Goal: Task Accomplishment & Management: Manage account settings

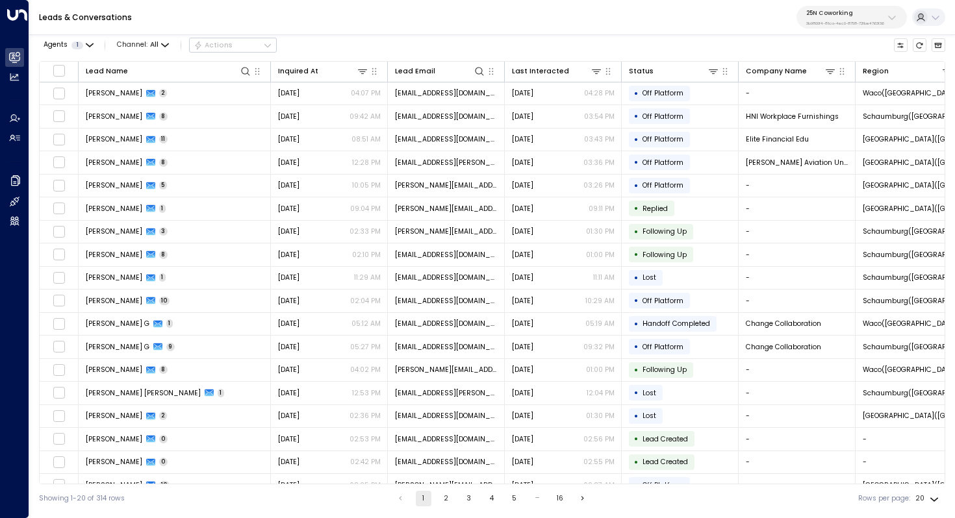
click at [842, 17] on div "25N Coworking 3b9800f4-81ca-4ec0-8758-72fbe4763f36" at bounding box center [845, 17] width 78 height 17
type input "**********"
click at [824, 84] on div "U Store It ID: 58c4b32c-92b1-4356-be9b-1247e2c02228" at bounding box center [869, 89] width 134 height 20
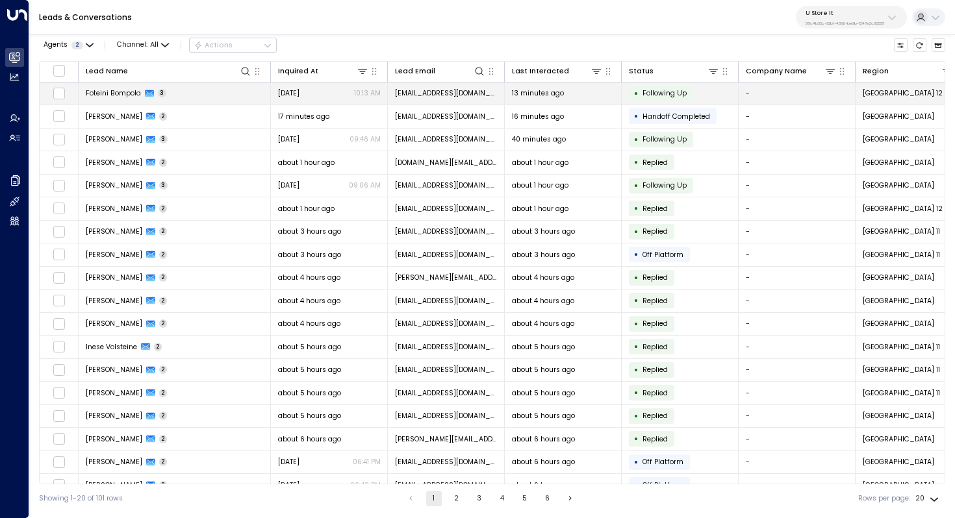
click at [188, 101] on td "Foteini Bompola 3" at bounding box center [175, 94] width 192 height 23
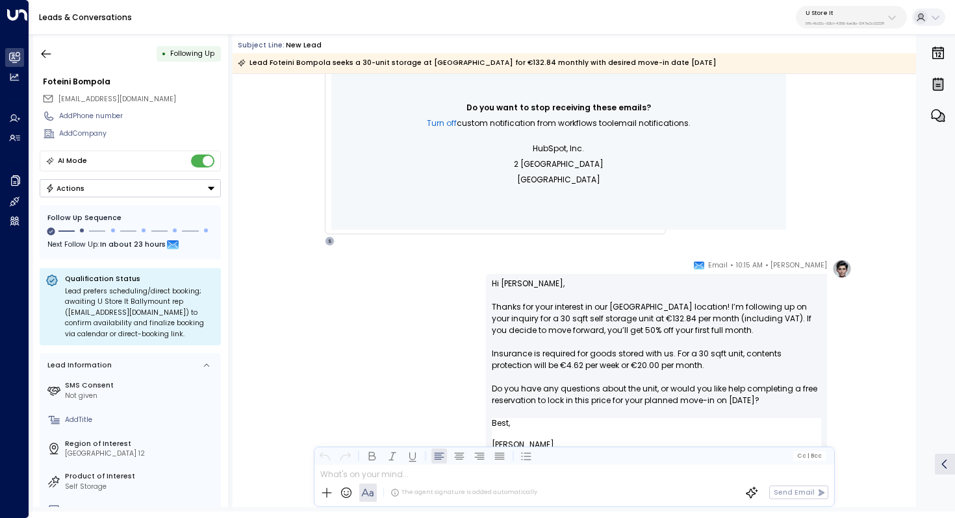
scroll to position [470, 0]
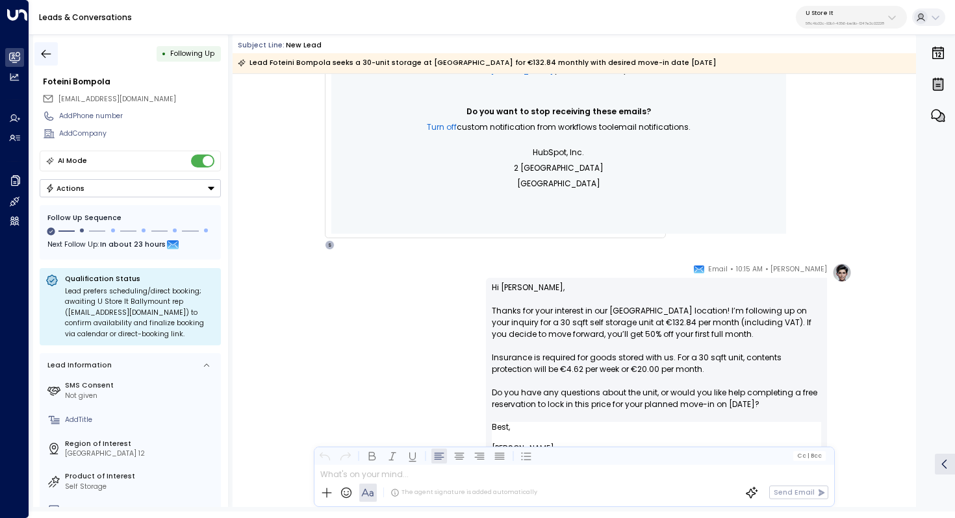
click at [51, 51] on icon "button" at bounding box center [46, 53] width 13 height 13
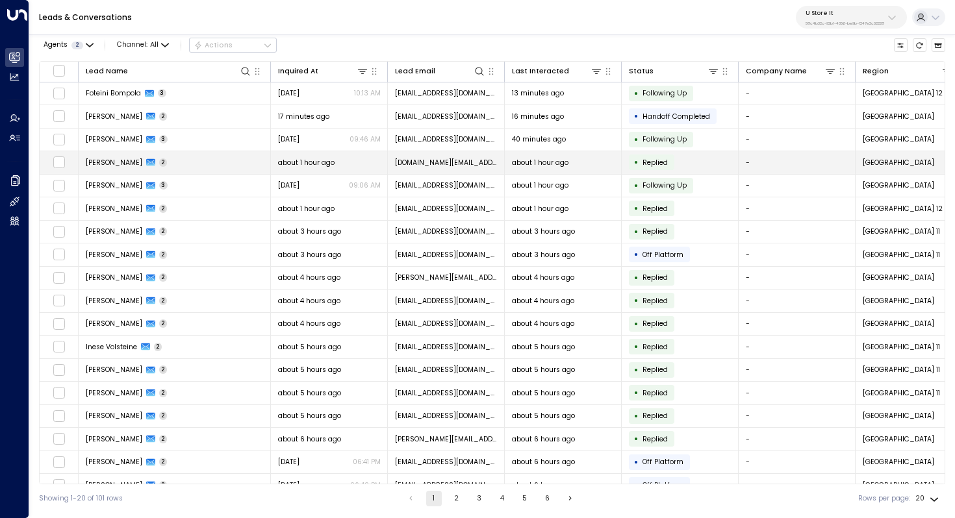
click at [109, 160] on span "[PERSON_NAME]" at bounding box center [114, 163] width 57 height 10
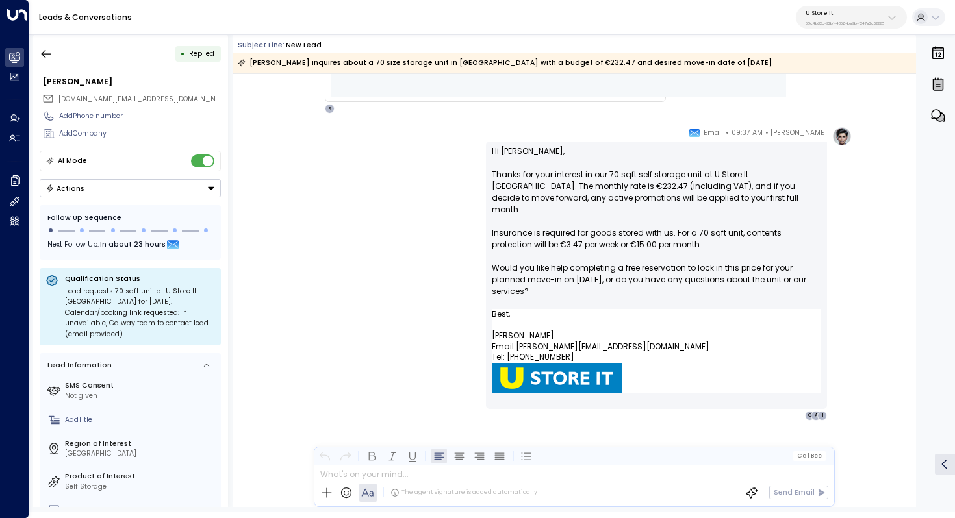
scroll to position [606, 0]
click at [670, 179] on p "Hi [PERSON_NAME], Thanks for your interest in our 70 sqft self storage unit at …" at bounding box center [656, 228] width 329 height 164
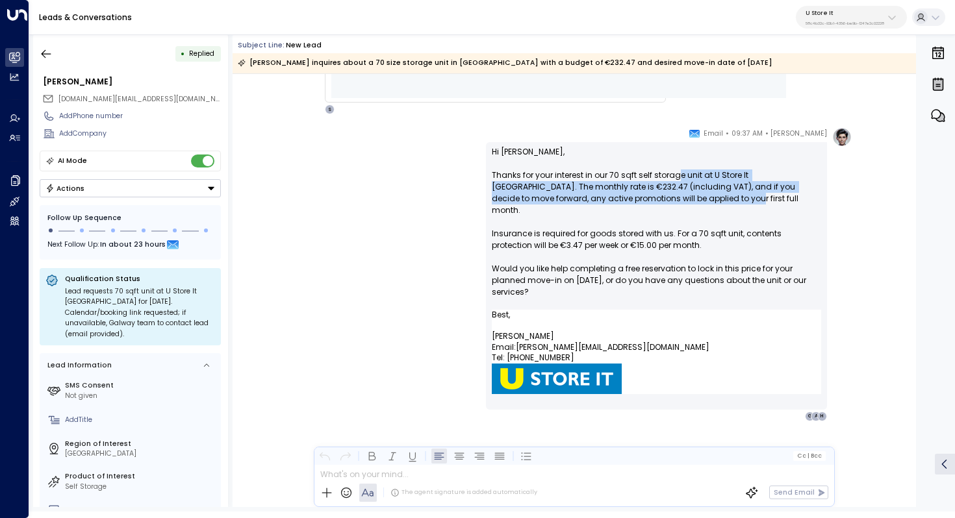
drag, startPoint x: 676, startPoint y: 176, endPoint x: 676, endPoint y: 195, distance: 18.8
click at [676, 195] on p "Hi [PERSON_NAME], Thanks for your interest in our 70 sqft self storage unit at …" at bounding box center [656, 228] width 329 height 164
